Goal: Contribute content: Contribute content

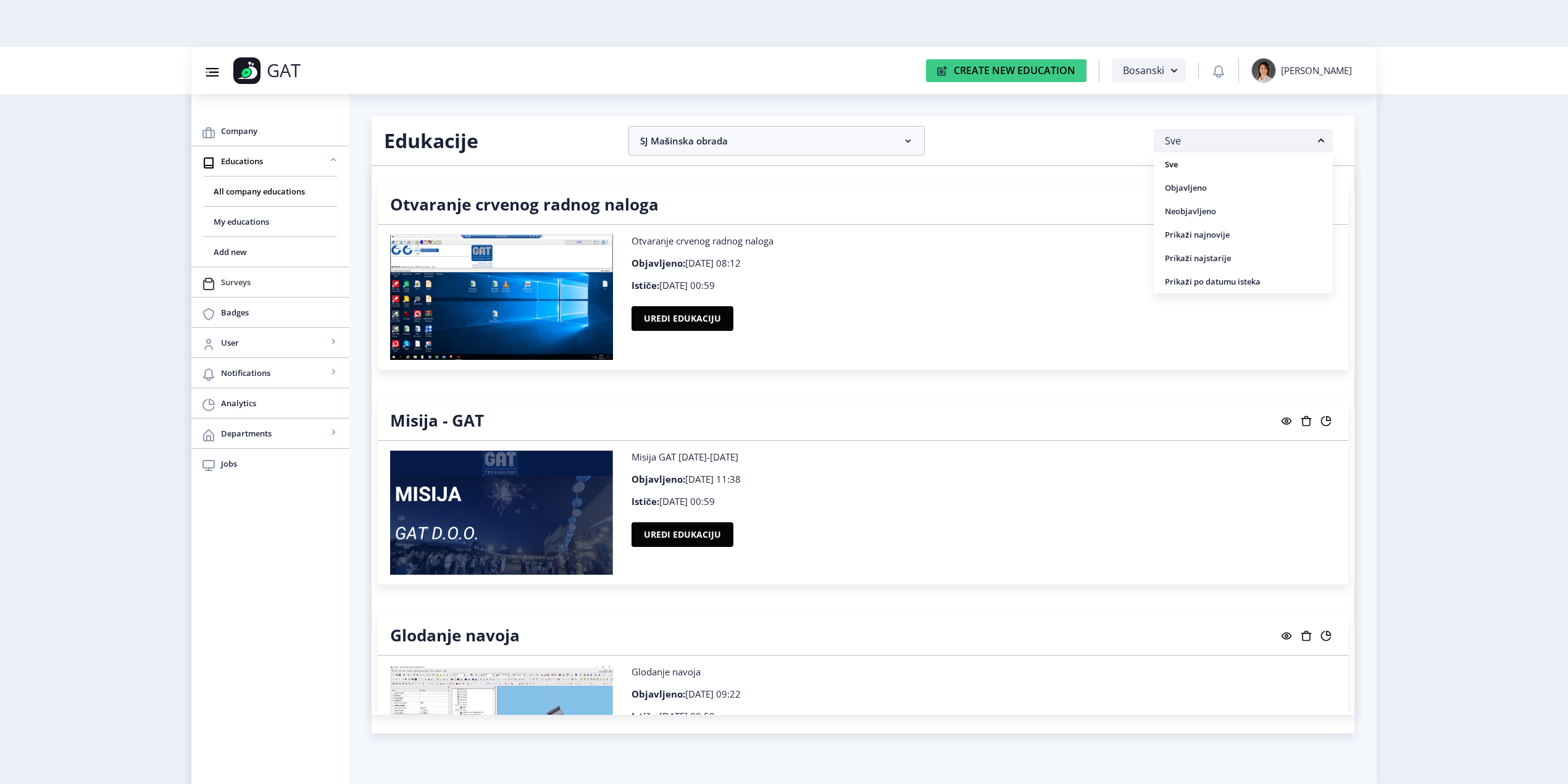
scroll to position [1317, 0]
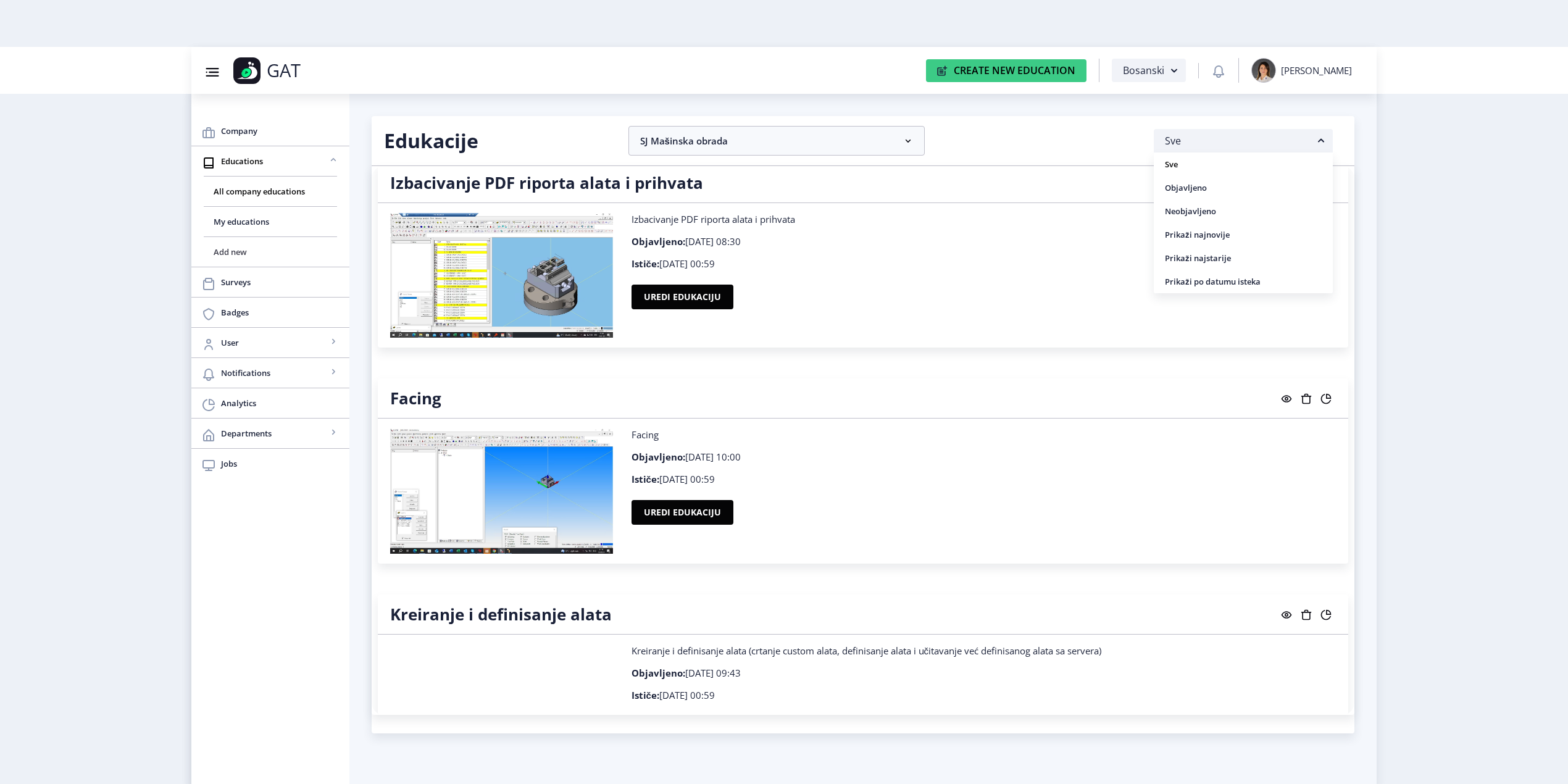
click at [228, 249] on span "Add new" at bounding box center [270, 252] width 113 height 15
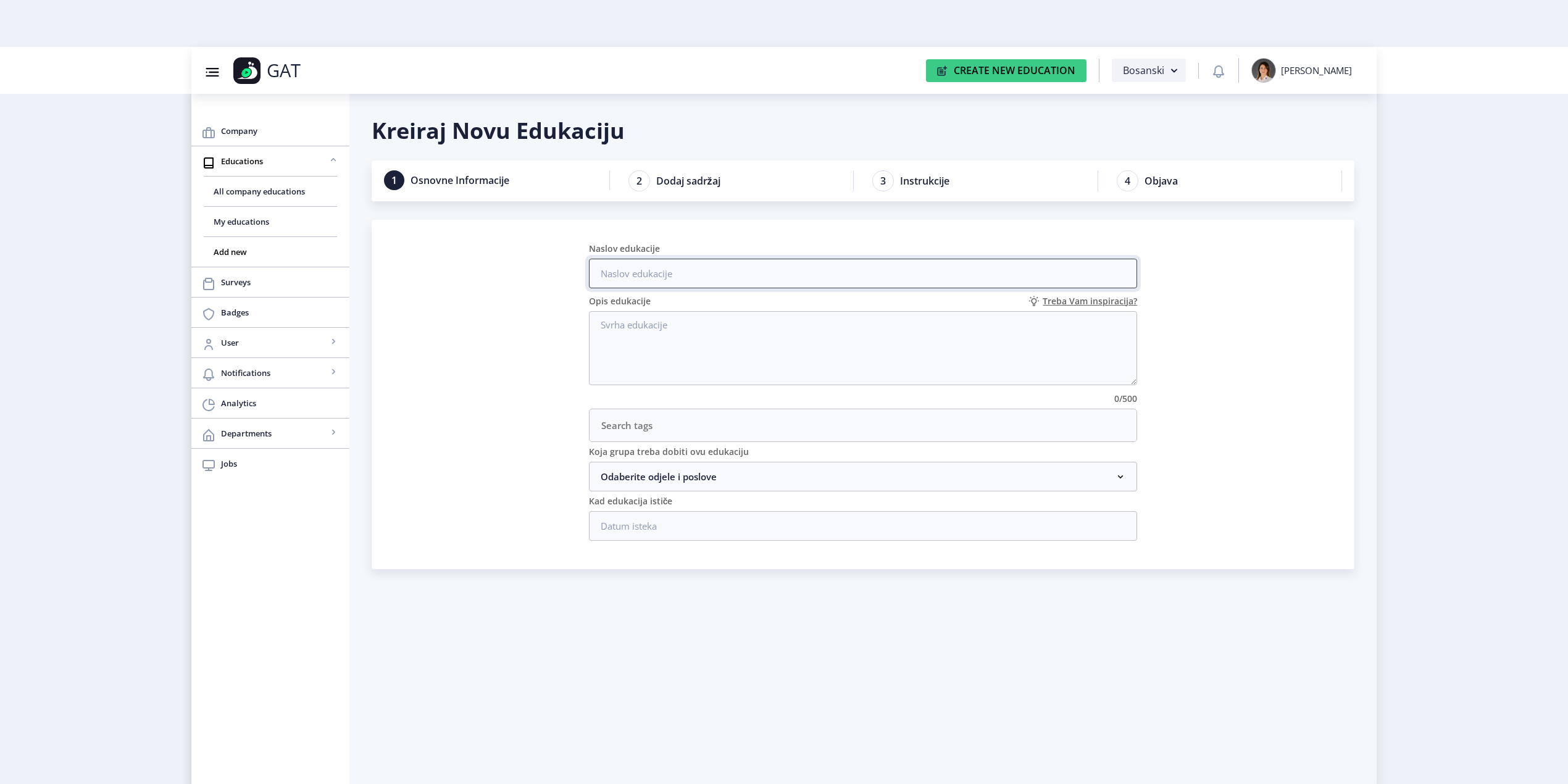
click at [658, 268] on input "Naslov edukacije" at bounding box center [863, 273] width 549 height 30
type input "Konturno glodanje"
click at [690, 329] on textarea "Opis edukacije" at bounding box center [863, 349] width 549 height 74
click at [744, 324] on textarea "Edukacija konturno glodanje opbjašnjeno u tri videa" at bounding box center [863, 349] width 549 height 74
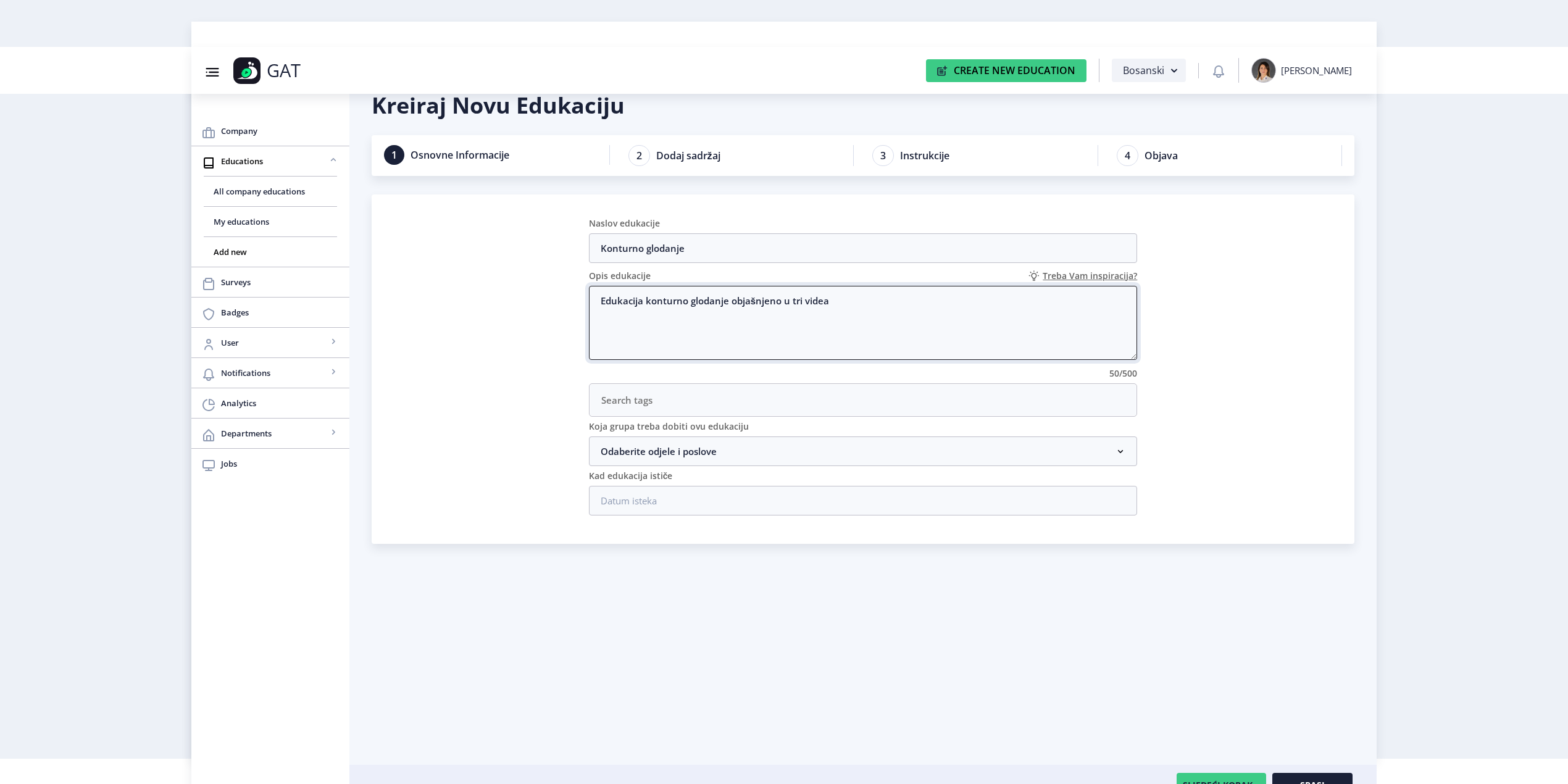
scroll to position [47, 0]
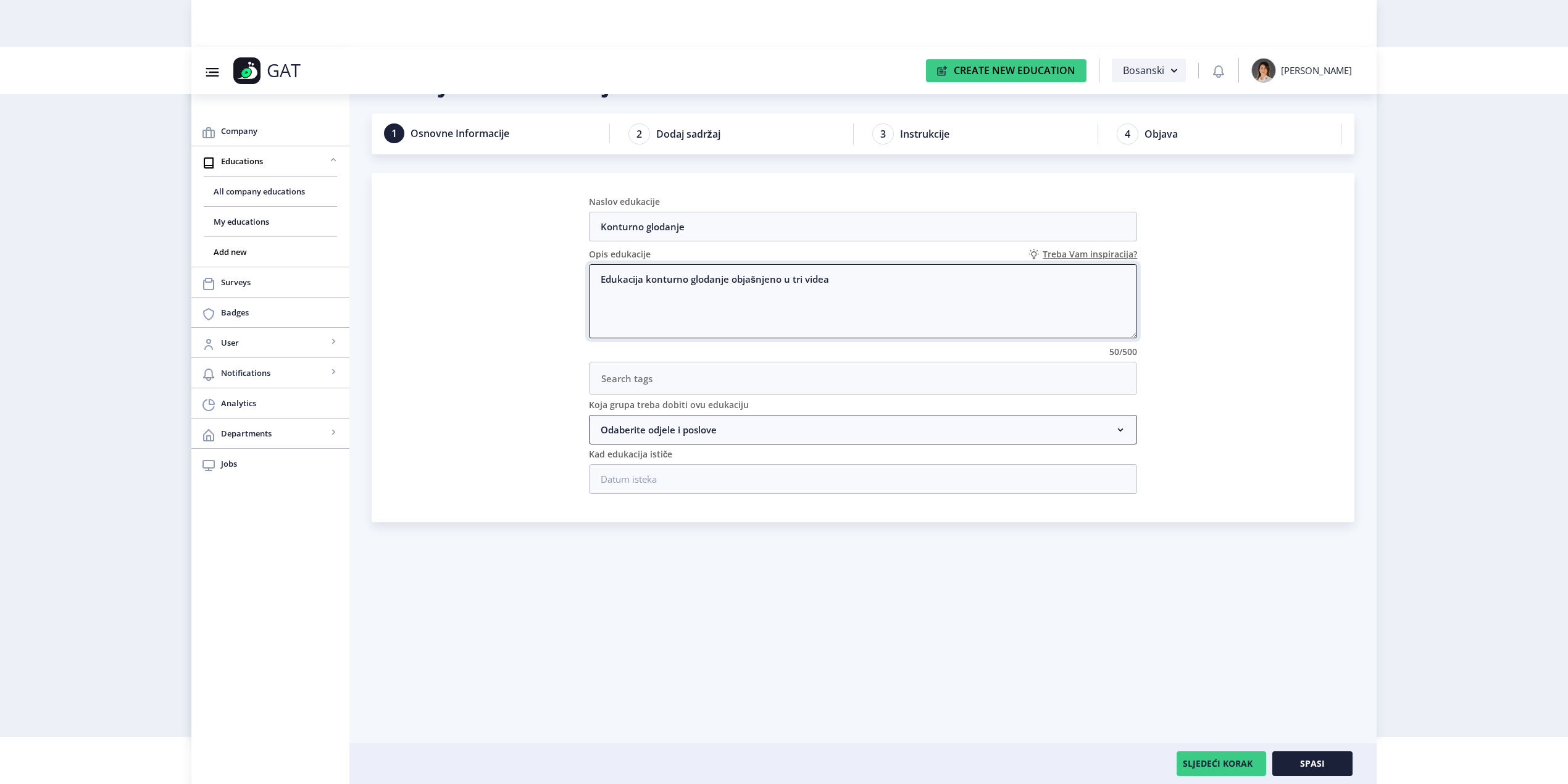
type textarea "Edukacija konturno glodanje objašnjeno u tri videa"
click at [1128, 430] on nb-accordion-item-header "Odaberite odjele i poslove" at bounding box center [863, 430] width 549 height 30
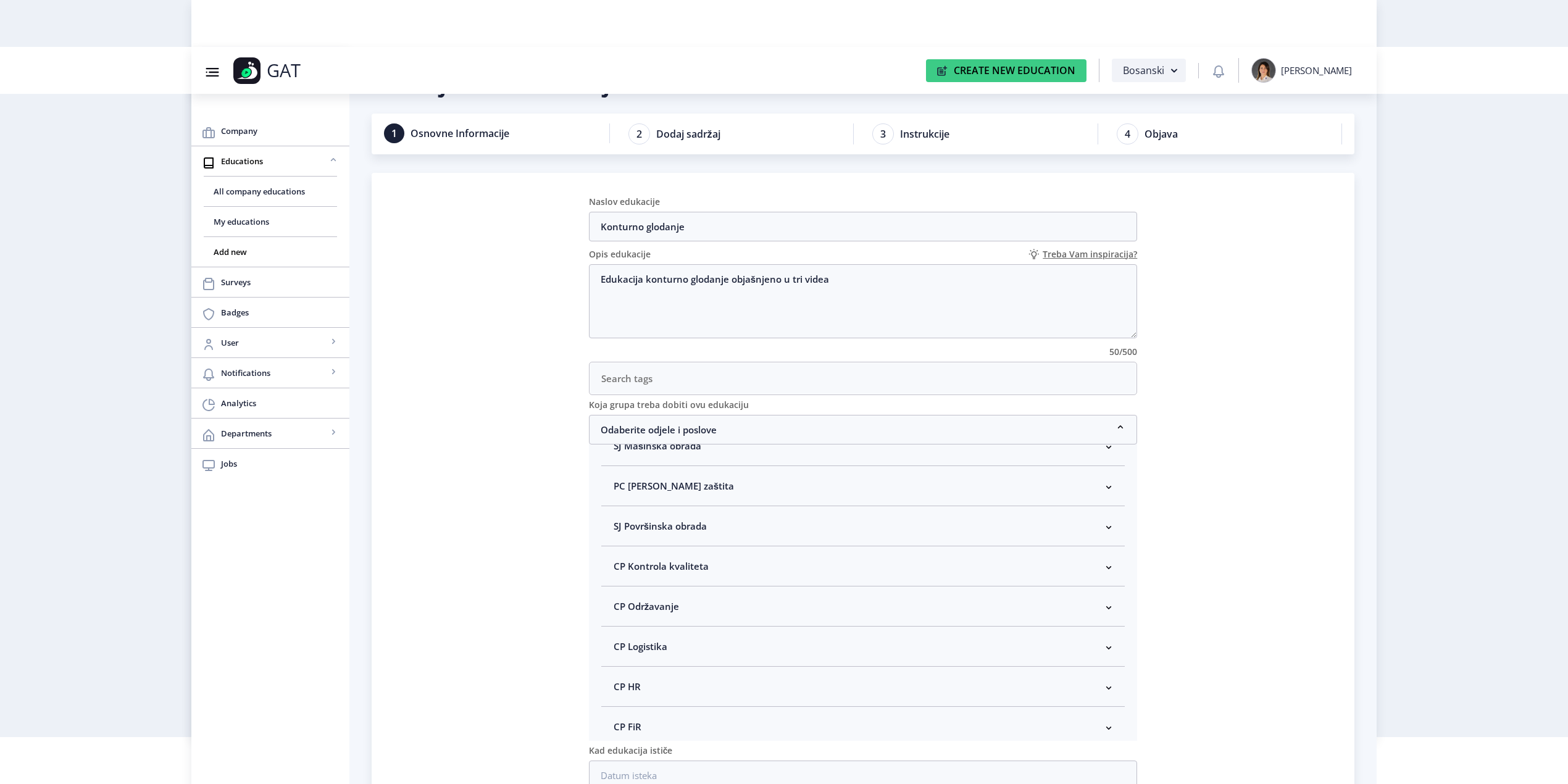
scroll to position [82, 0]
click at [1102, 482] on rect at bounding box center [1108, 476] width 12 height 12
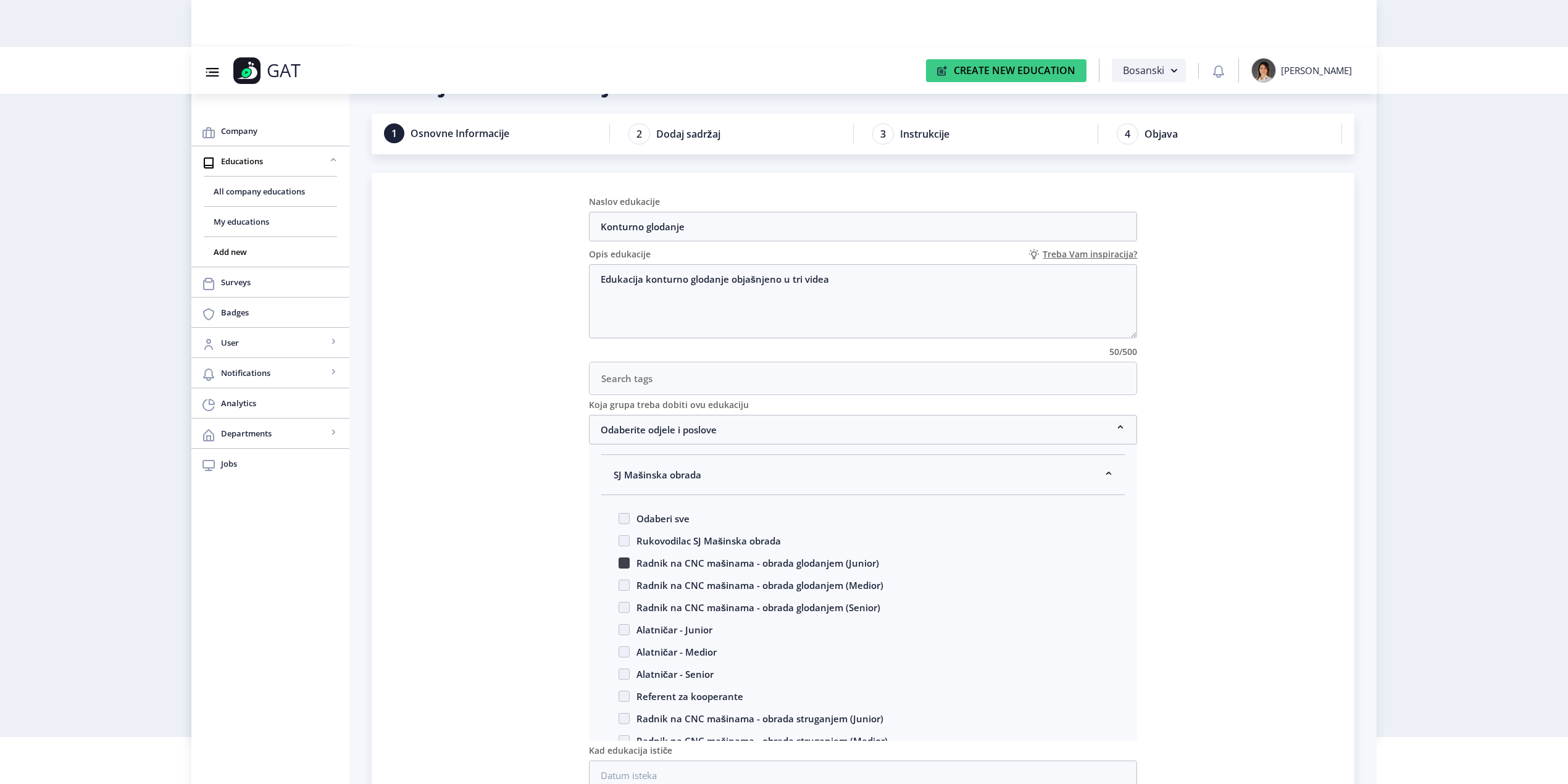
click at [622, 563] on span at bounding box center [624, 563] width 11 height 11
click at [619, 560] on input "Radnik na CNC mašinama - obrada glodanjem (Junior)" at bounding box center [619, 559] width 1 height 1
checkbox input "true"
click at [622, 586] on span at bounding box center [624, 585] width 11 height 11
click at [619, 582] on input "Radnik na CNC mašinama - obrada glodanjem (Medior)" at bounding box center [619, 582] width 1 height 1
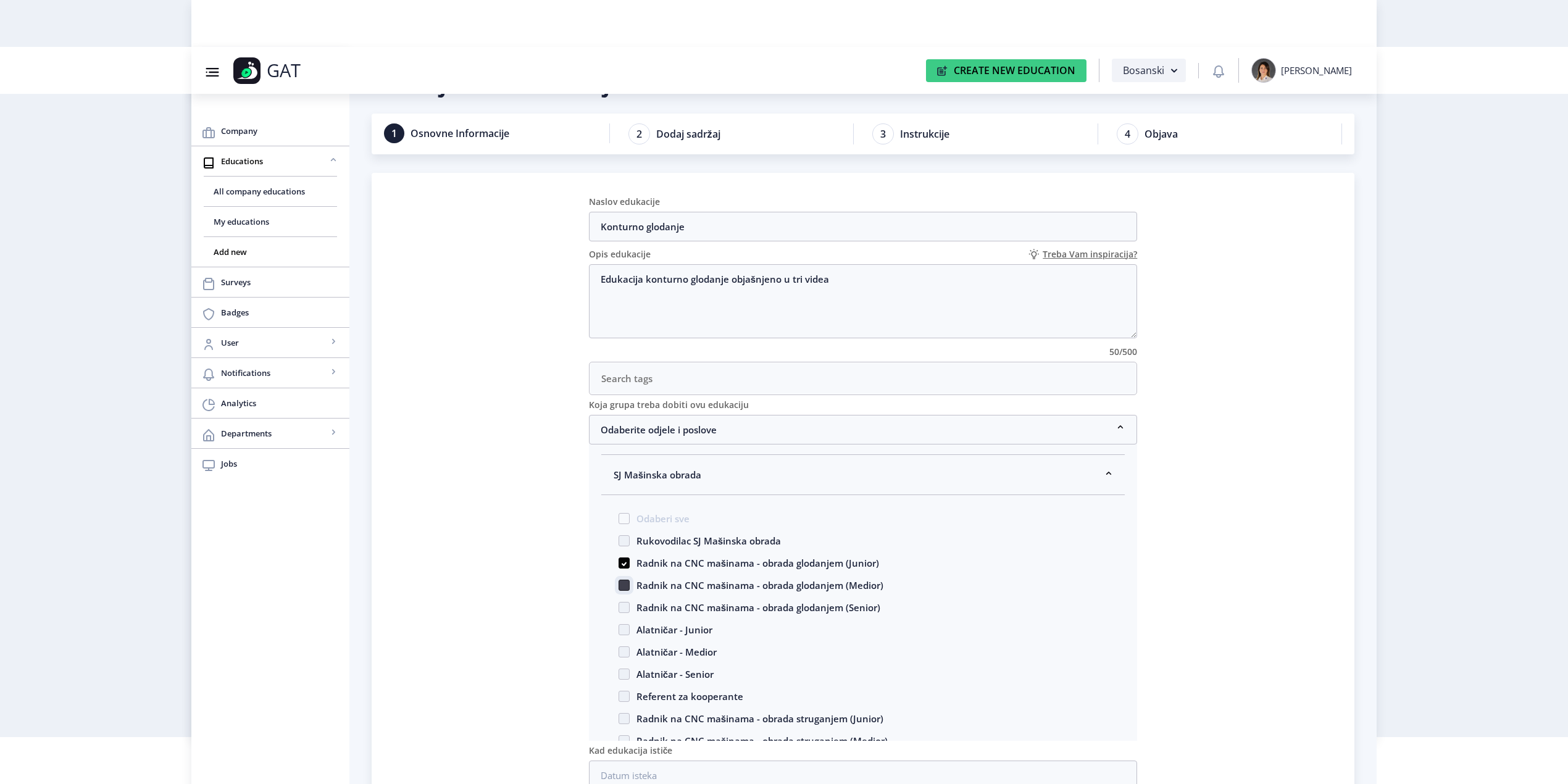
checkbox input "true"
click at [626, 607] on span at bounding box center [624, 607] width 11 height 11
click at [619, 605] on input "Radnik na CNC mašinama - obrada glodanjem (Senior)" at bounding box center [619, 604] width 1 height 1
checkbox input "true"
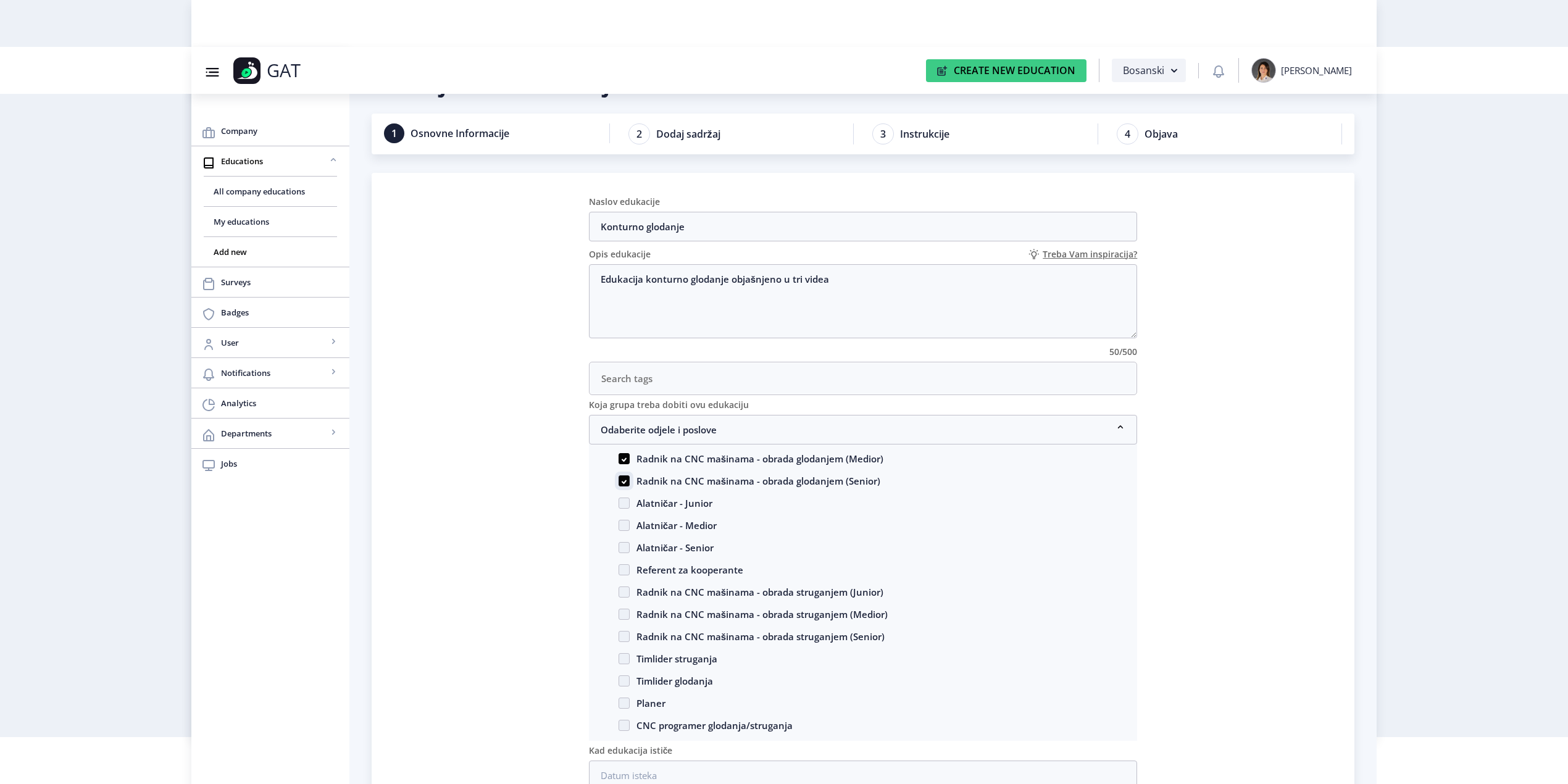
scroll to position [247, 0]
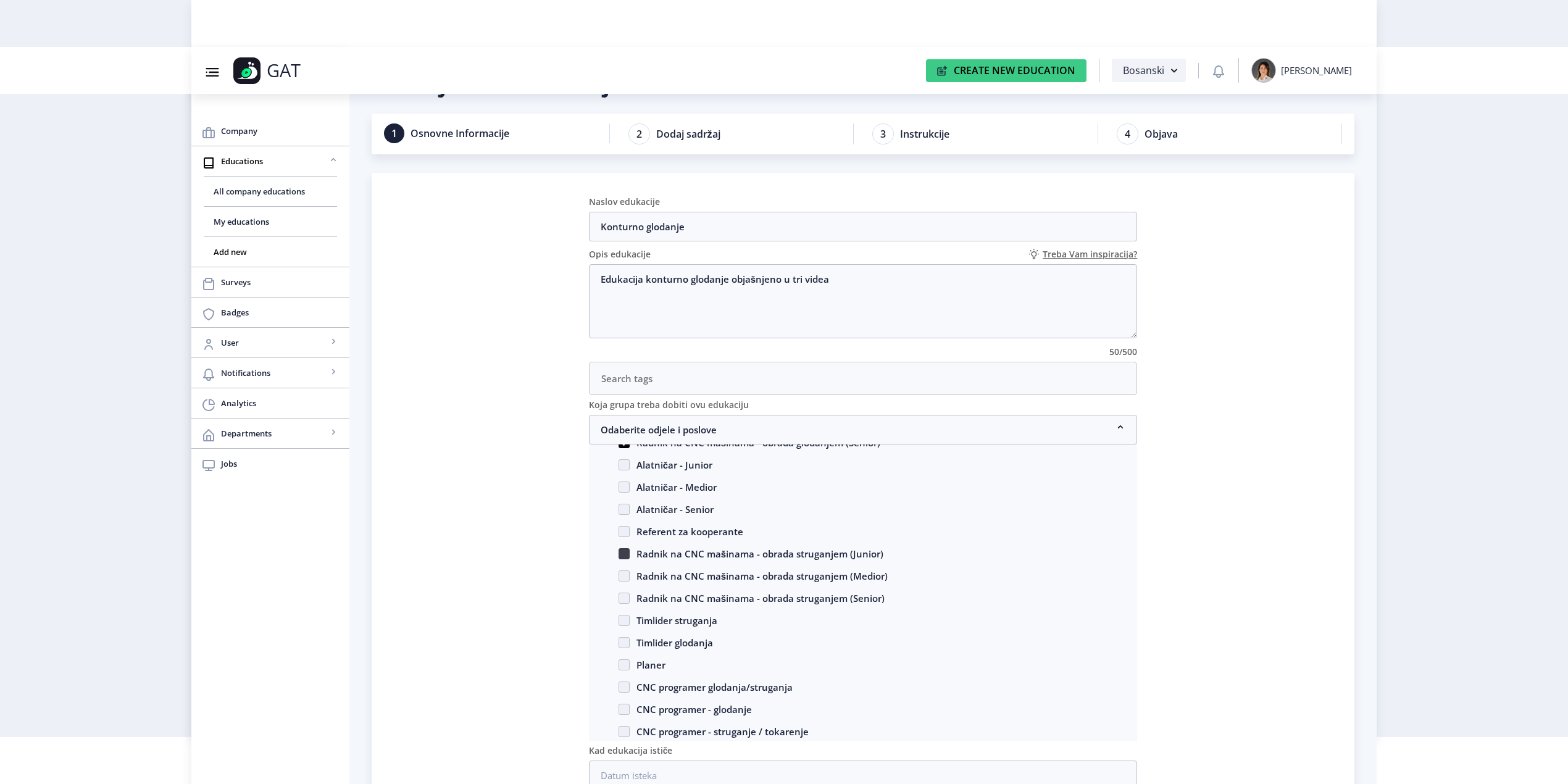
click at [628, 555] on span at bounding box center [624, 554] width 11 height 11
click at [619, 551] on input "Radnik na CNC mašinama - obrada struganjem (Junior)" at bounding box center [619, 550] width 1 height 1
checkbox input "true"
click at [630, 573] on span "Radnik na CNC mašinama - obrada struganjem (Medior)" at bounding box center [758, 576] width 258 height 15
click at [619, 573] on input "Radnik na CNC mašinama - obrada struganjem (Medior)" at bounding box center [619, 573] width 1 height 1
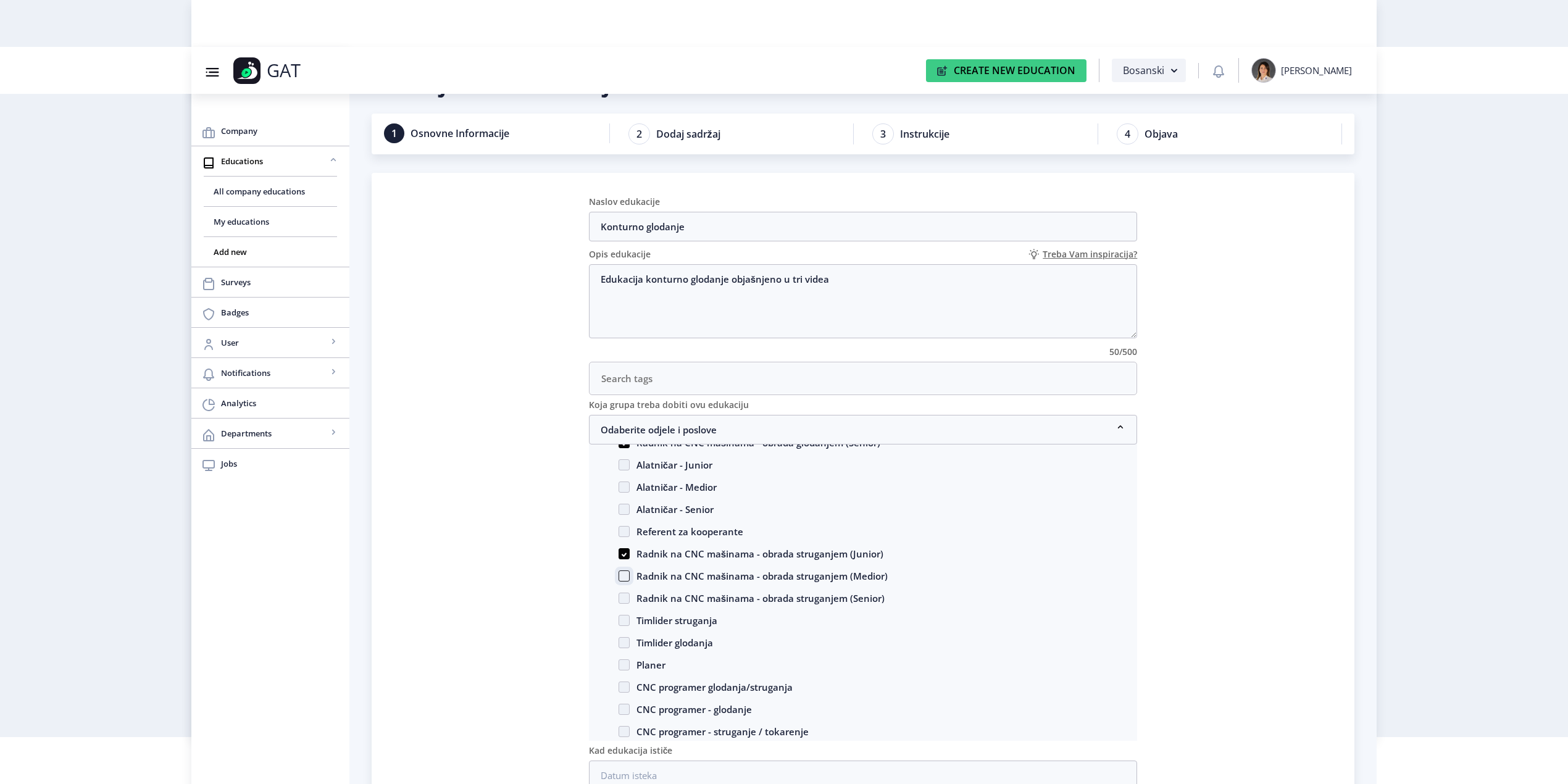
checkbox input "true"
click at [624, 599] on span at bounding box center [624, 597] width 11 height 11
click at [619, 595] on input "Radnik na CNC mašinama - obrada struganjem (Senior)" at bounding box center [619, 595] width 1 height 1
checkbox input "true"
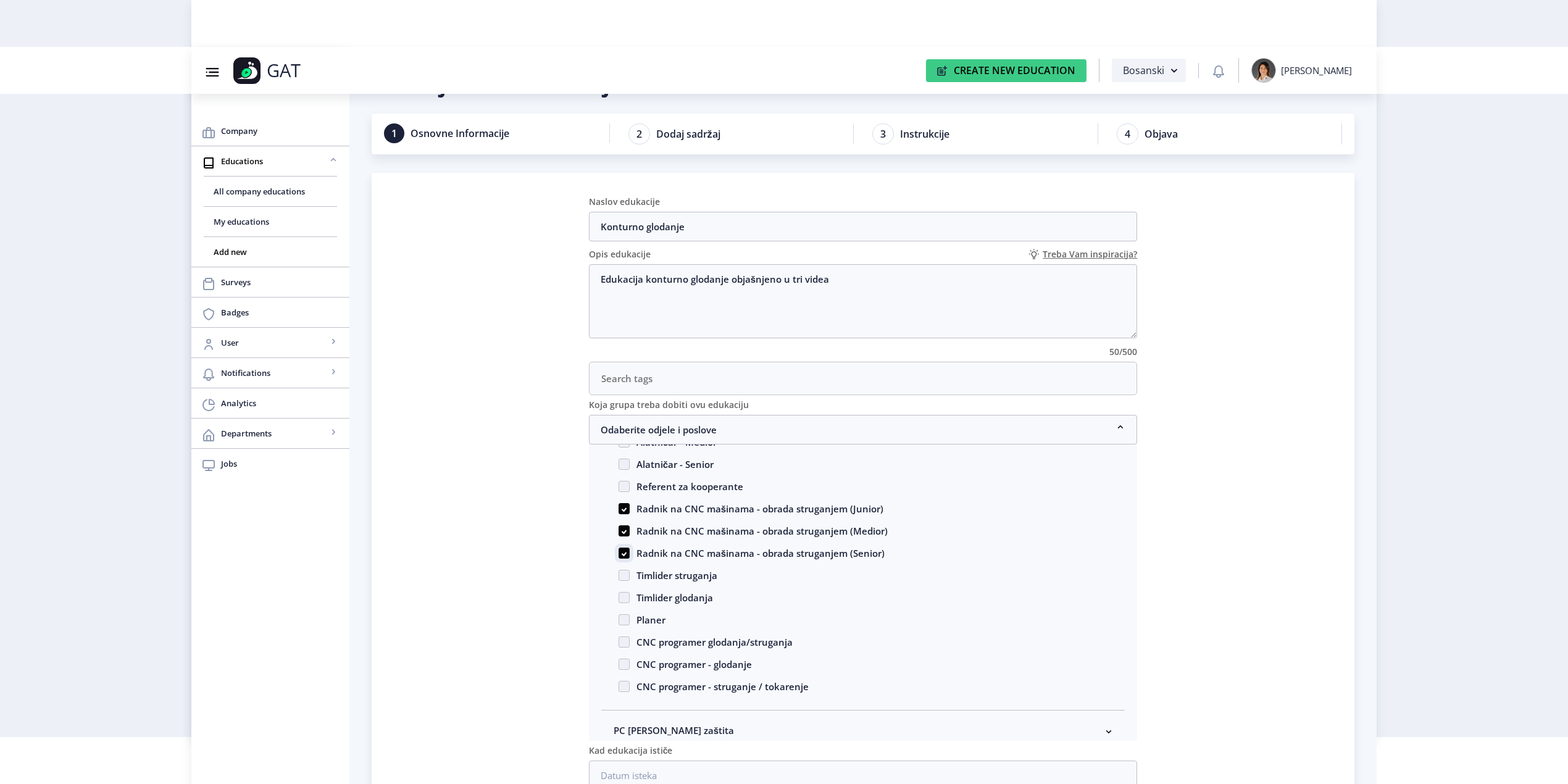
scroll to position [329, 0]
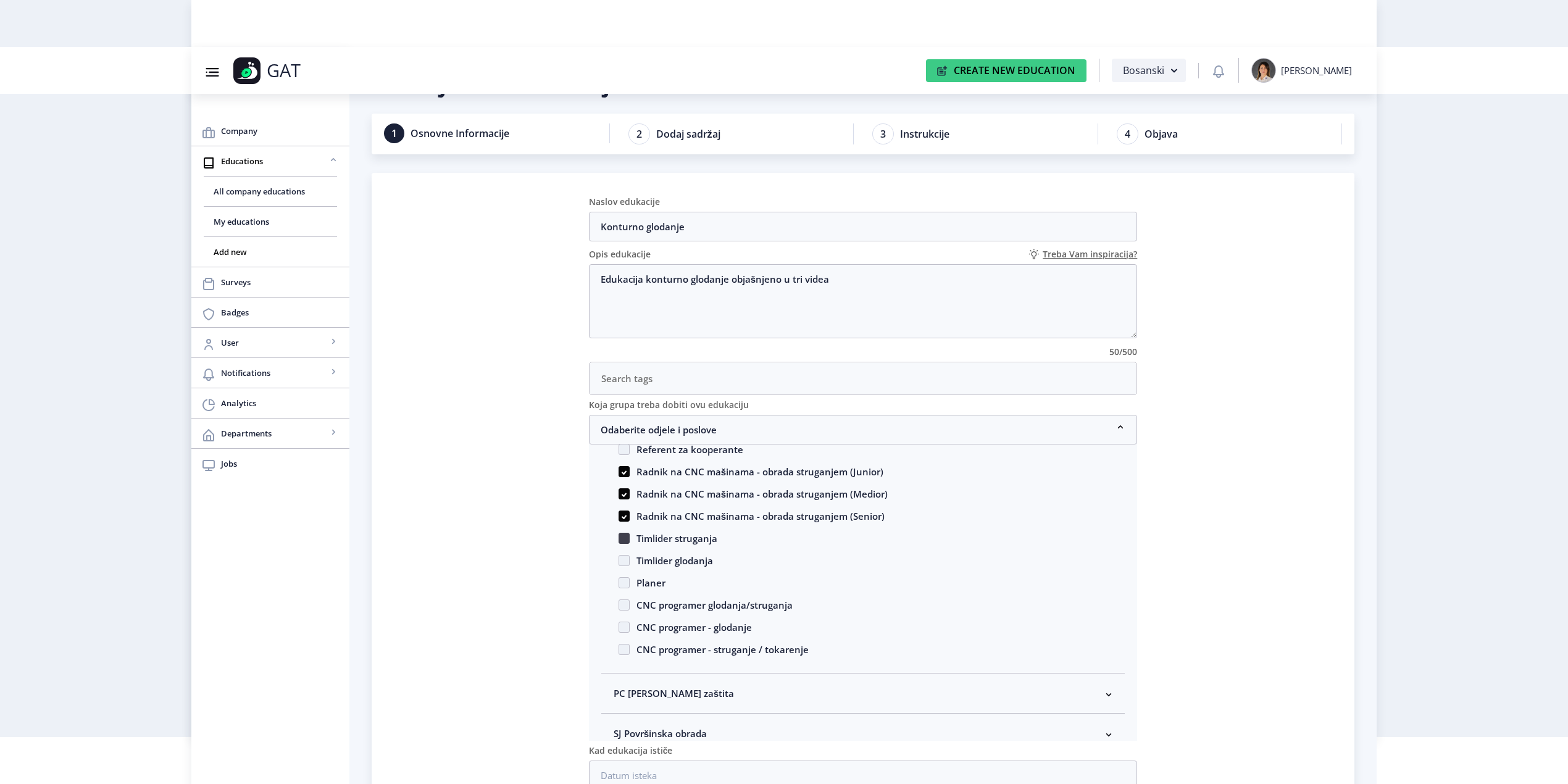
click at [625, 539] on span at bounding box center [624, 538] width 11 height 11
click at [619, 535] on input "Timlider struganja" at bounding box center [619, 535] width 1 height 1
checkbox input "true"
click at [623, 560] on span at bounding box center [624, 560] width 11 height 11
click at [619, 558] on input "Timlider glodanja" at bounding box center [619, 557] width 1 height 1
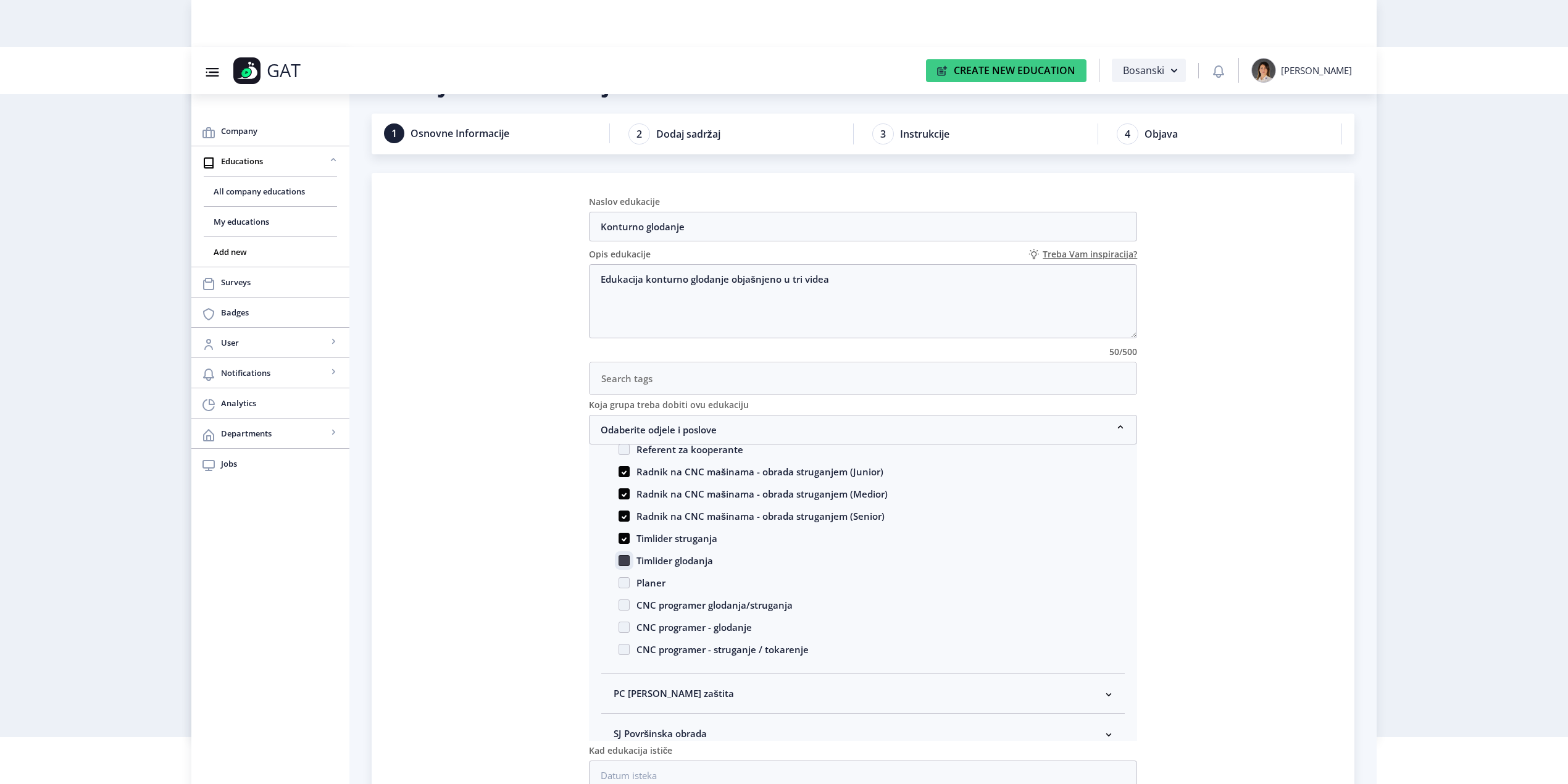
checkbox input "true"
click at [622, 606] on span at bounding box center [624, 605] width 11 height 11
click at [619, 602] on input "CNC programer glodanja/struganja" at bounding box center [619, 601] width 1 height 1
checkbox input "true"
click at [627, 630] on span at bounding box center [624, 626] width 11 height 11
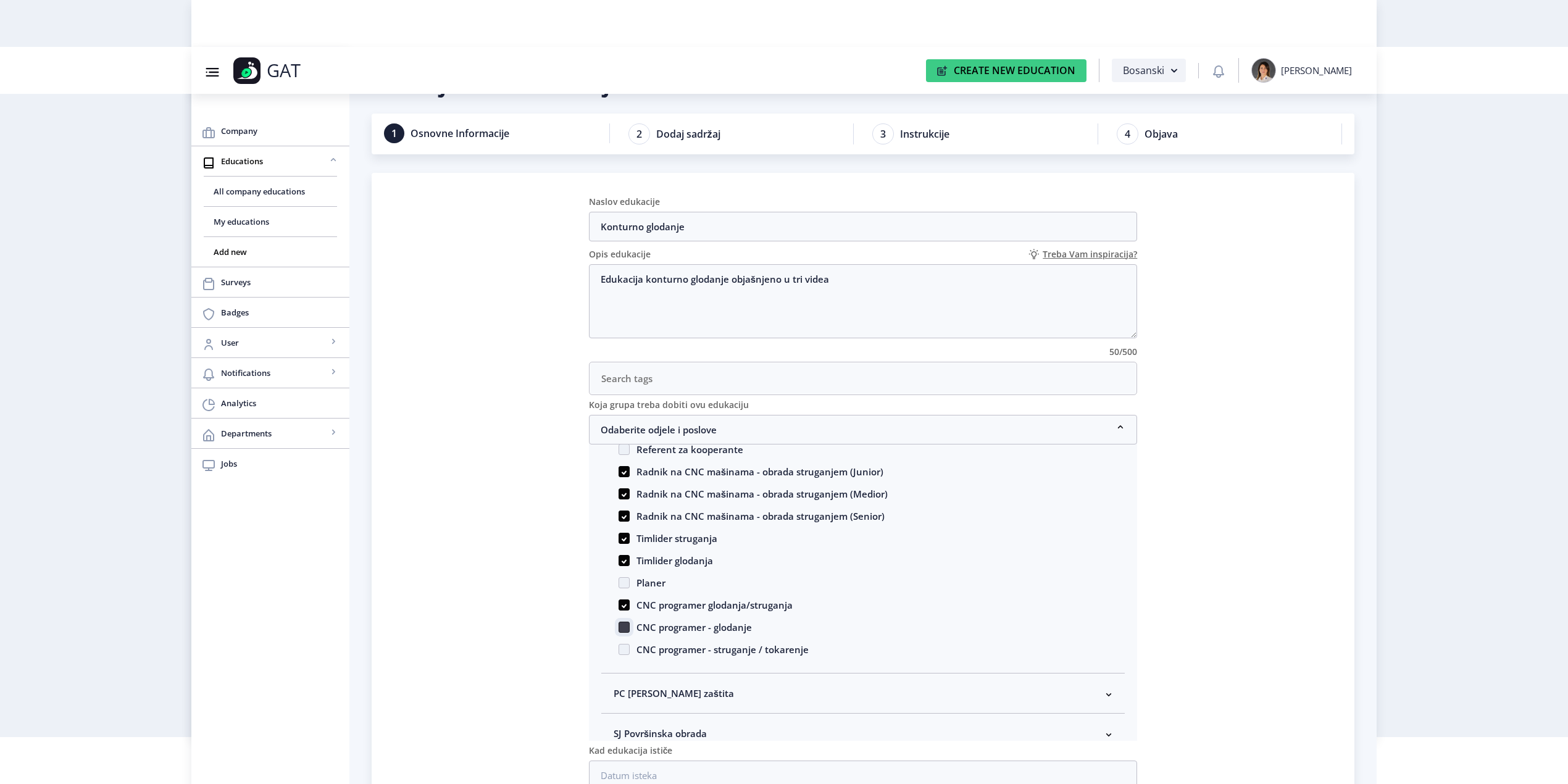
click at [619, 624] on input "CNC programer - glodanje" at bounding box center [619, 624] width 1 height 1
checkbox input "true"
click at [625, 648] on span at bounding box center [624, 649] width 11 height 11
click at [619, 646] on input "CNC programer - struganje / tokarenje" at bounding box center [619, 646] width 1 height 1
checkbox input "true"
